Goal: Task Accomplishment & Management: Manage account settings

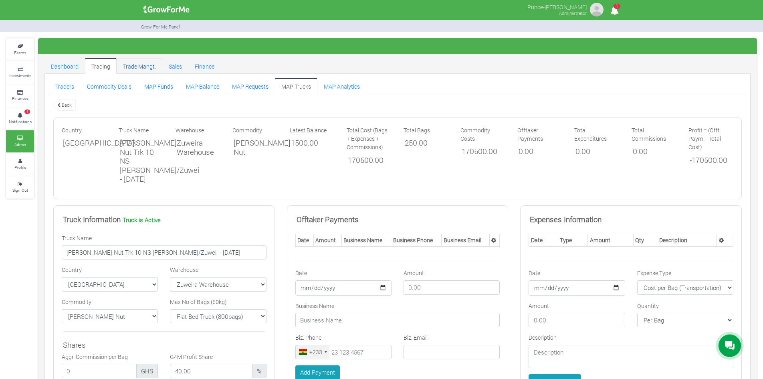
click at [136, 66] on link "Trade Mangt." at bounding box center [140, 66] width 46 height 16
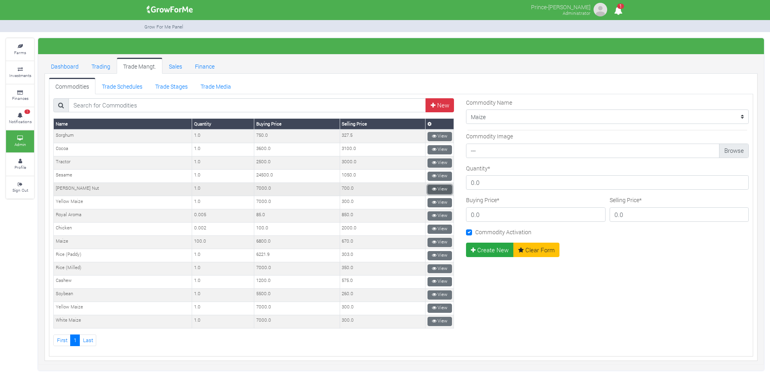
click at [432, 187] on icon at bounding box center [434, 189] width 4 height 4
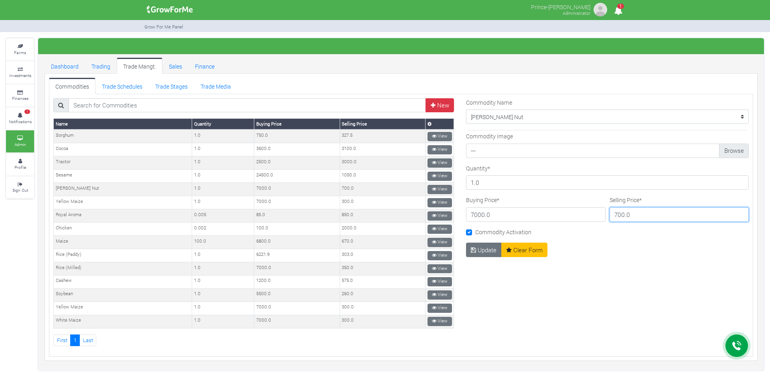
click at [635, 214] on input "700.0" at bounding box center [680, 214] width 140 height 14
type input "7"
type input "400"
click at [472, 253] on icon "submit" at bounding box center [473, 250] width 5 height 6
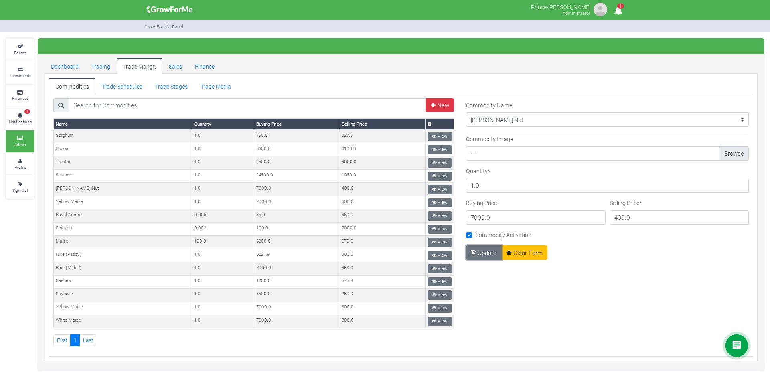
click at [472, 253] on icon "submit" at bounding box center [473, 253] width 5 height 6
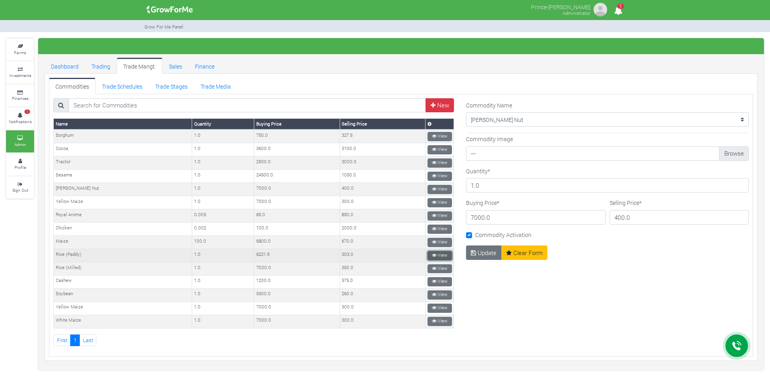
click at [437, 255] on link "View" at bounding box center [439, 255] width 24 height 9
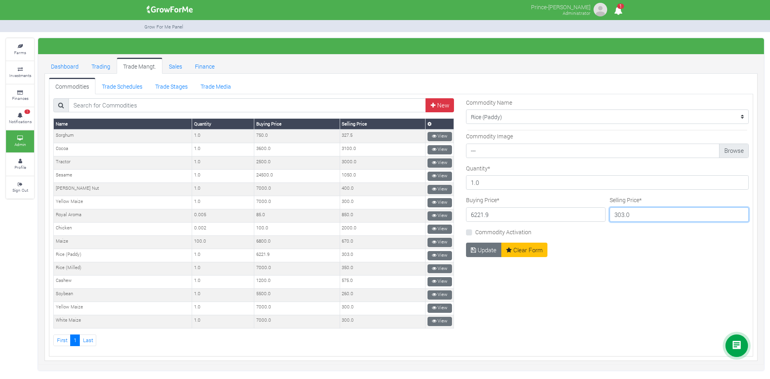
click at [627, 211] on input "303.0" at bounding box center [680, 214] width 140 height 14
type input "3"
type input "0.00"
click at [482, 250] on button "Update" at bounding box center [484, 250] width 36 height 14
click at [624, 219] on input "0.0" at bounding box center [680, 217] width 140 height 14
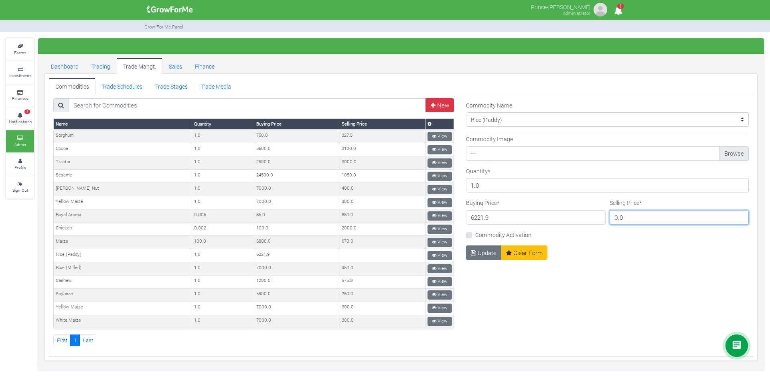
type input "0"
type input "250.00"
click at [479, 251] on button "Update" at bounding box center [484, 252] width 36 height 14
